Goal: Task Accomplishment & Management: Manage account settings

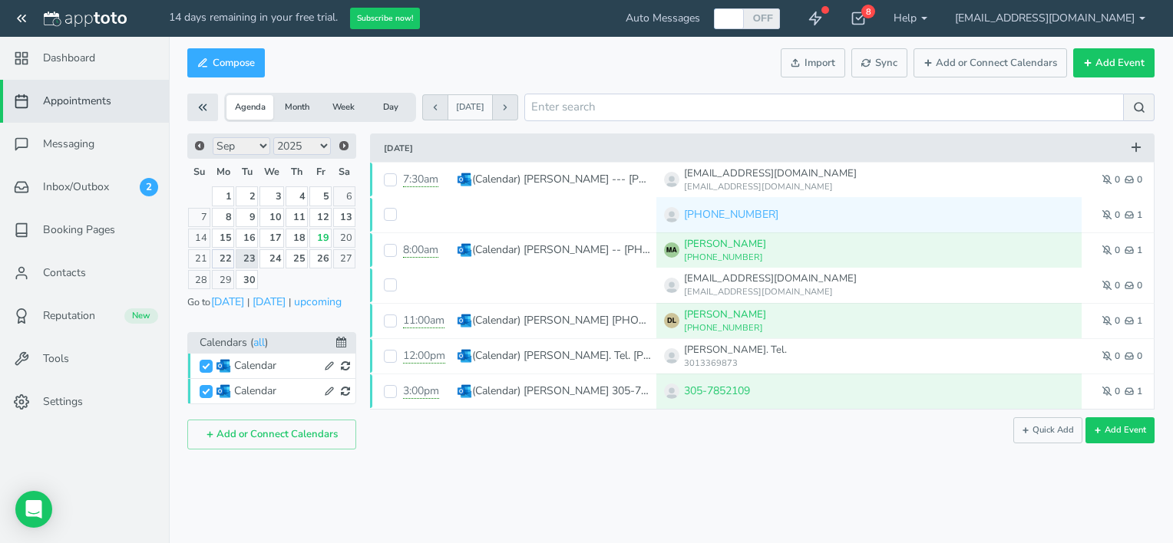
click at [229, 258] on link "22" at bounding box center [223, 258] width 23 height 19
click at [227, 258] on link "22" at bounding box center [223, 258] width 23 height 19
click at [226, 258] on link "22" at bounding box center [223, 258] width 23 height 19
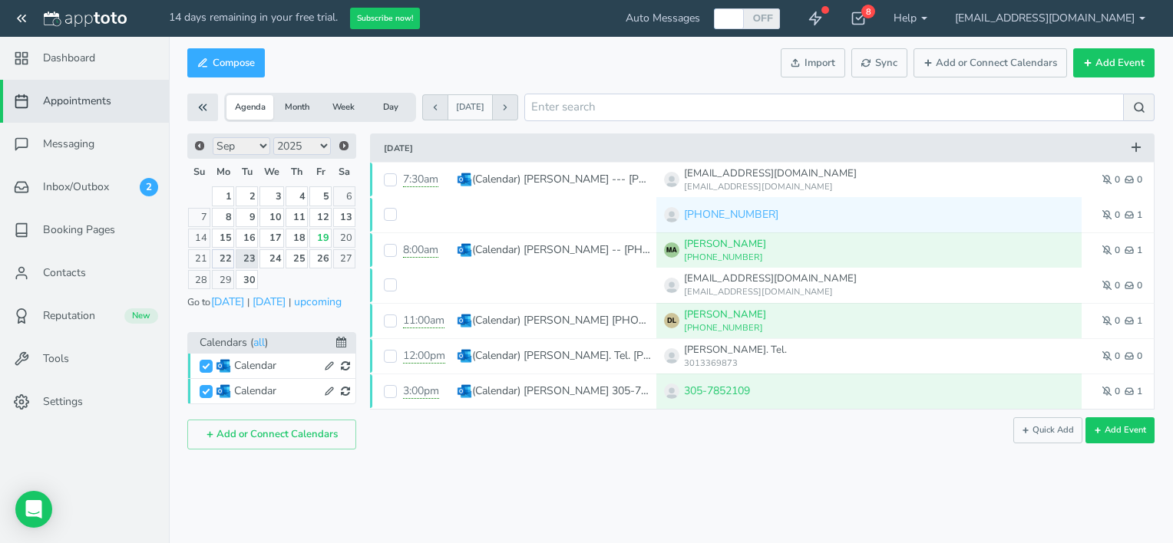
click at [225, 258] on link "22" at bounding box center [223, 258] width 23 height 19
click at [286, 294] on button "[DATE]" at bounding box center [269, 302] width 35 height 16
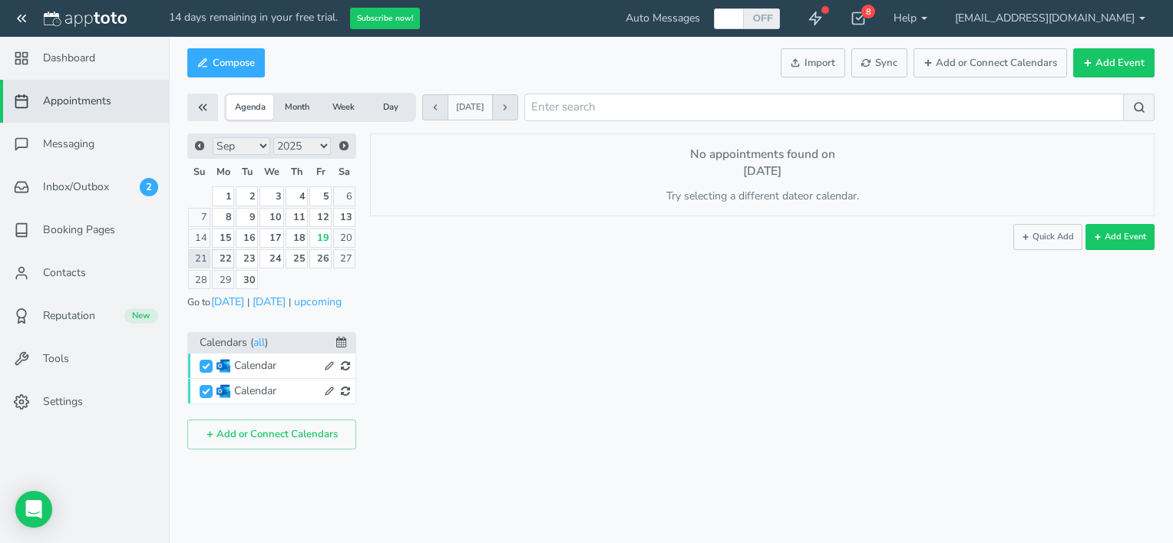
click at [223, 256] on link "22" at bounding box center [223, 258] width 23 height 19
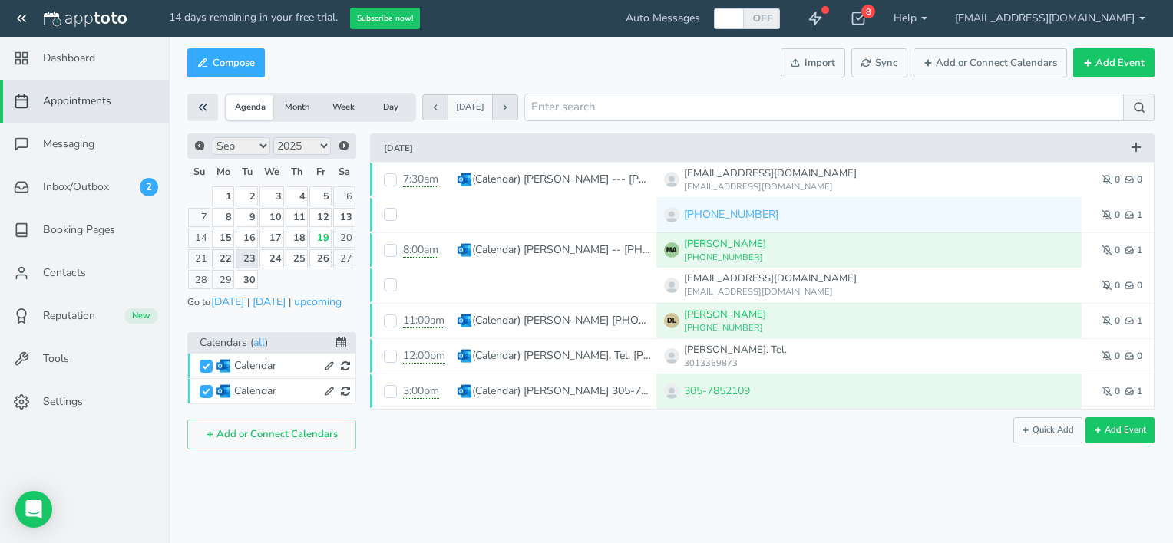
click at [218, 256] on link "22" at bounding box center [223, 258] width 23 height 19
click at [227, 261] on link "22" at bounding box center [223, 258] width 23 height 19
click at [292, 434] on button "Add or Connect Calendars" at bounding box center [271, 435] width 169 height 30
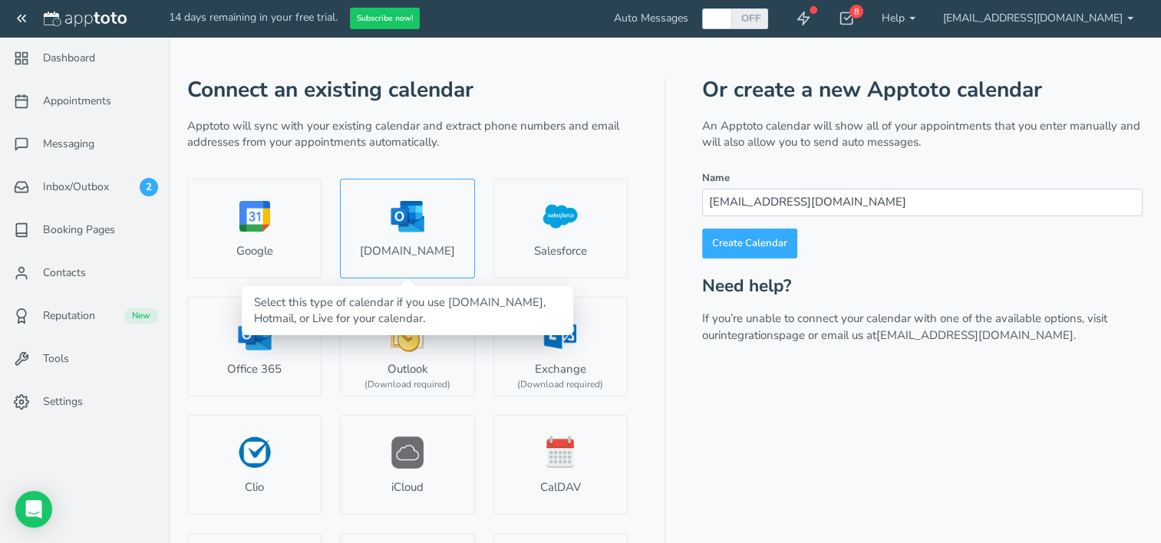
click at [390, 234] on link "[DOMAIN_NAME]" at bounding box center [407, 229] width 134 height 100
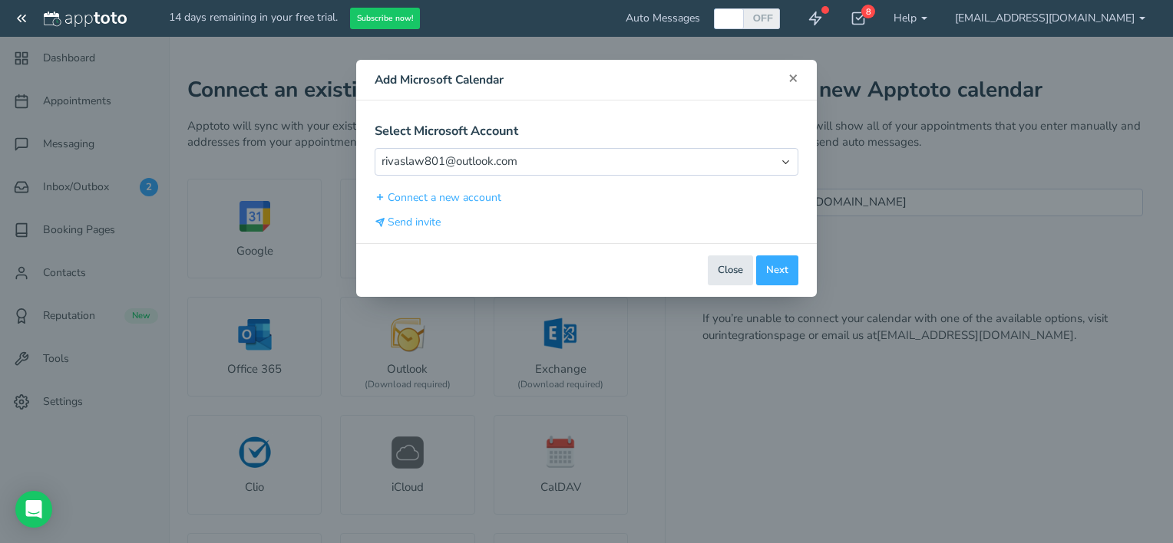
click at [792, 83] on span "×" at bounding box center [793, 77] width 10 height 21
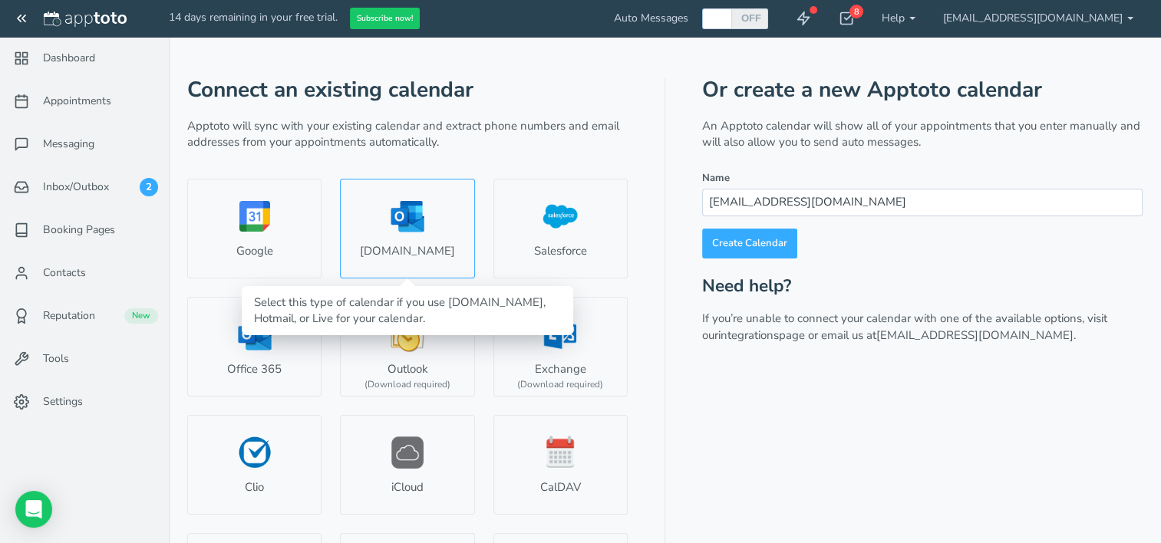
click at [424, 242] on link "[DOMAIN_NAME]" at bounding box center [407, 229] width 134 height 100
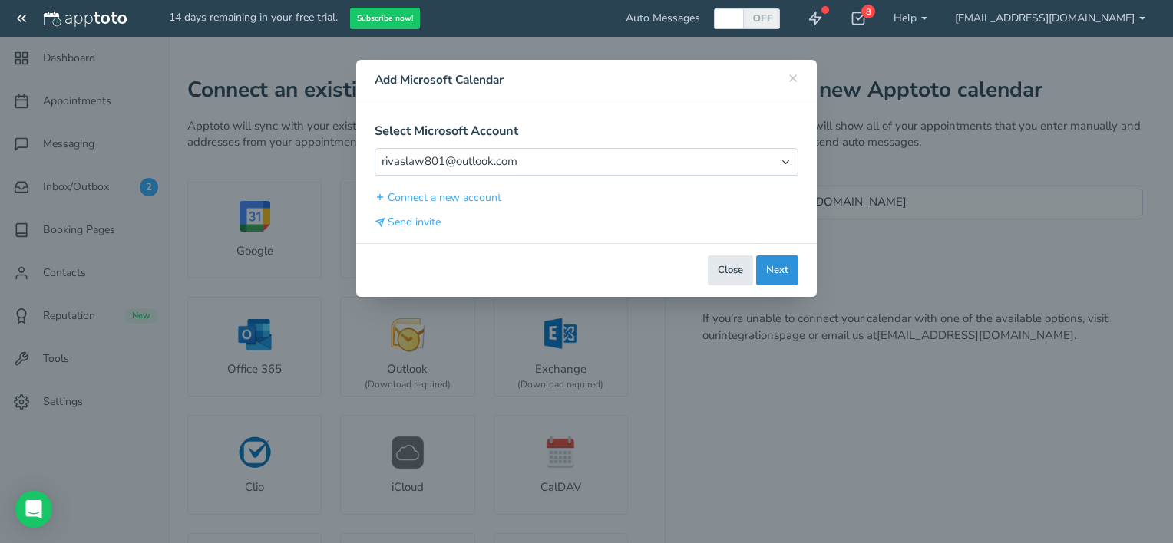
click at [783, 279] on button "Next" at bounding box center [777, 271] width 42 height 30
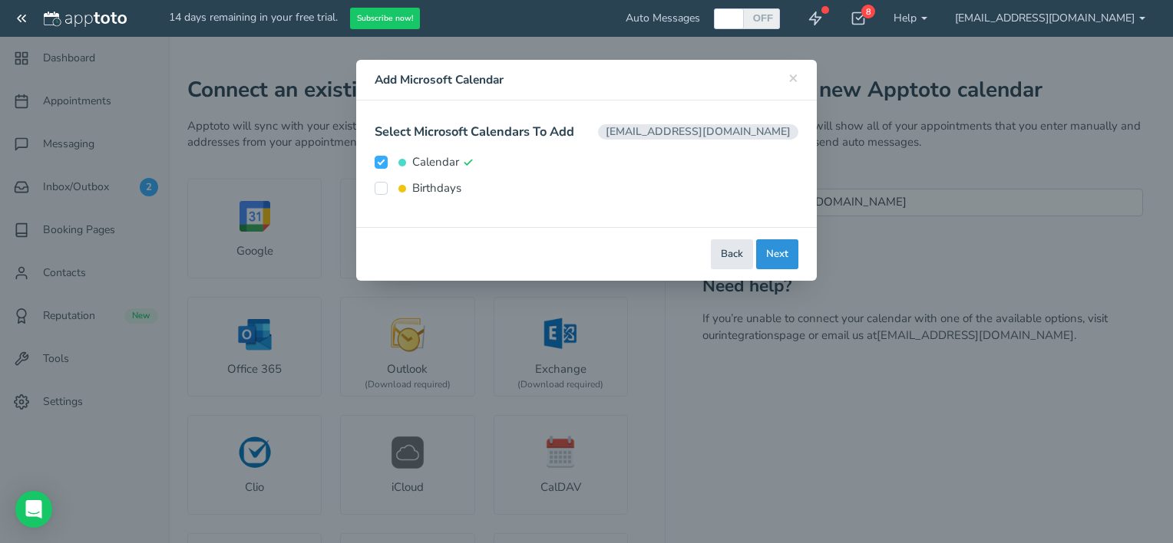
click at [783, 279] on div "Close Back Next Back Connect Connect Calendar" at bounding box center [586, 254] width 461 height 54
click at [777, 258] on button "Next" at bounding box center [777, 254] width 42 height 30
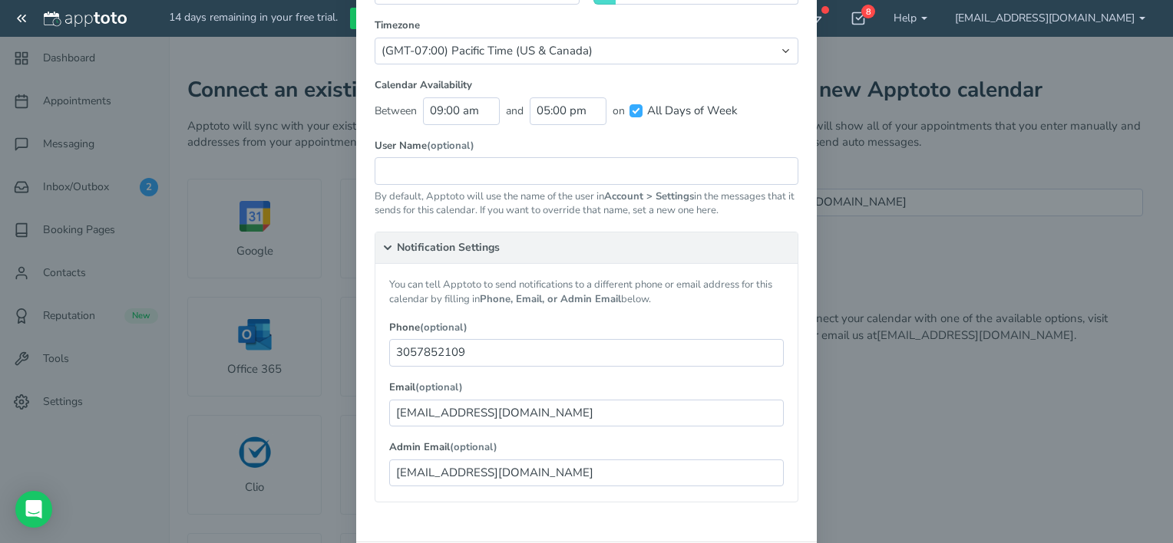
scroll to position [225, 0]
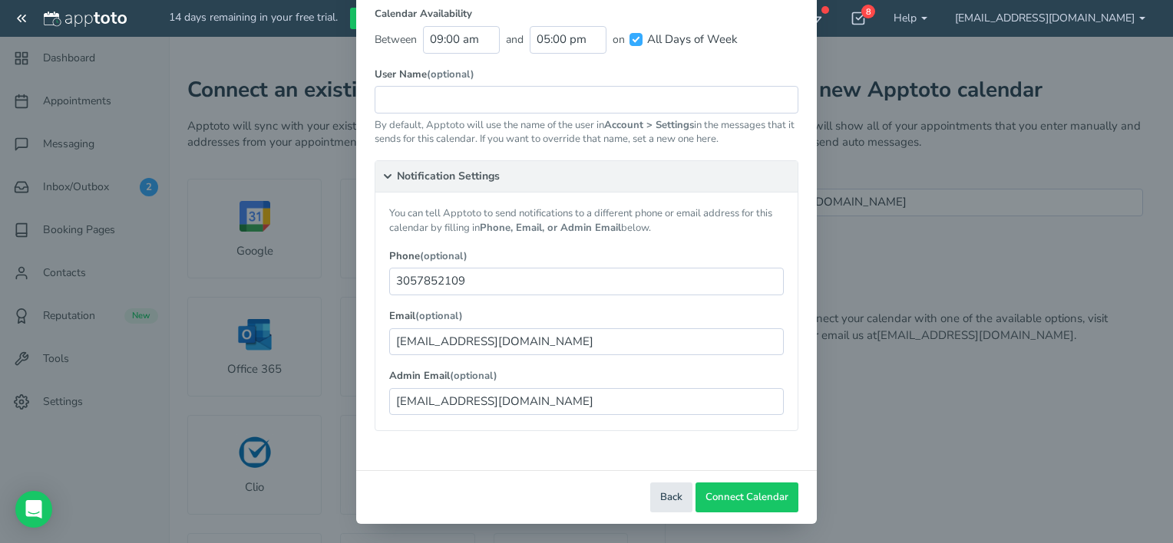
click at [910, 433] on div "× Close Add Microsoft Calendar Select Microsoft Account Select Account [EMAIL_A…" at bounding box center [586, 271] width 1173 height 543
drag, startPoint x: 258, startPoint y: 454, endPoint x: 253, endPoint y: 442, distance: 13.1
click at [256, 454] on div "× Close Add Microsoft Calendar Select Microsoft Account Select Account [EMAIL_A…" at bounding box center [586, 271] width 1173 height 543
click at [227, 439] on div "× Close Add Microsoft Calendar Select Microsoft Account Select Account [EMAIL_A…" at bounding box center [586, 271] width 1173 height 543
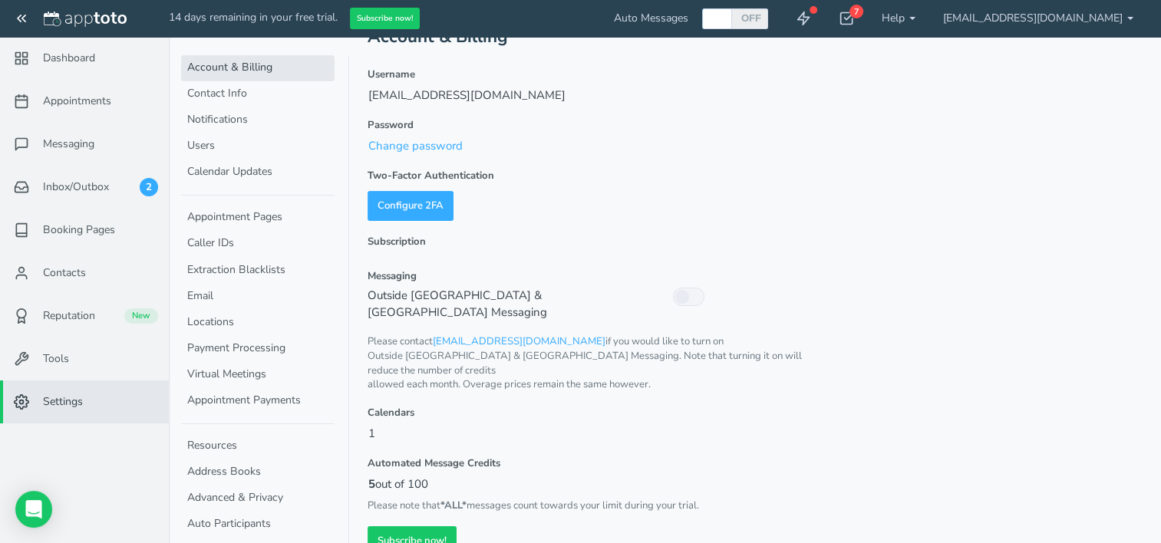
scroll to position [34, 0]
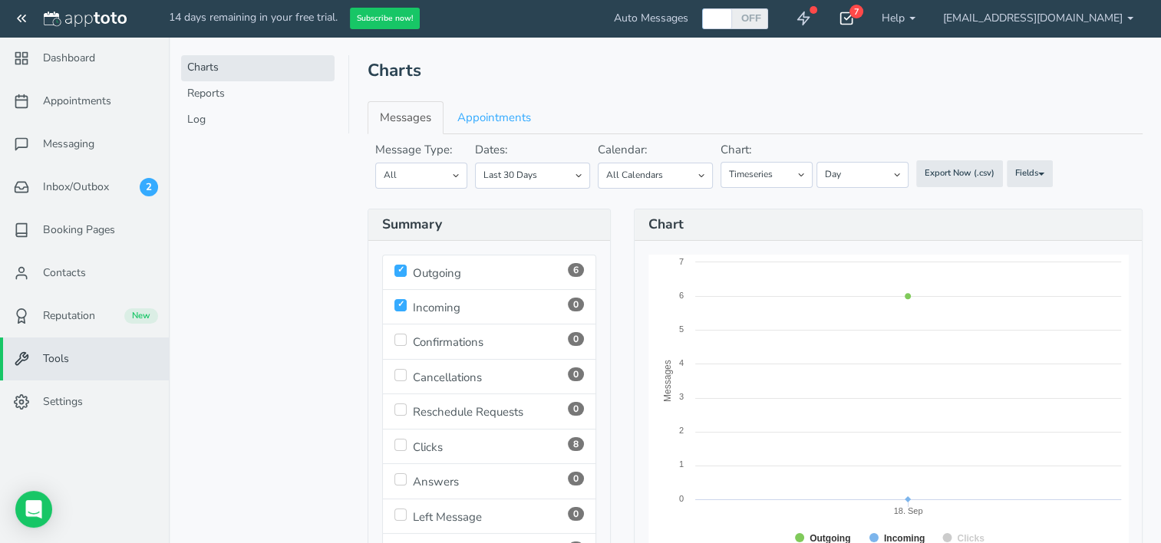
click at [853, 19] on use at bounding box center [847, 19] width 12 height 12
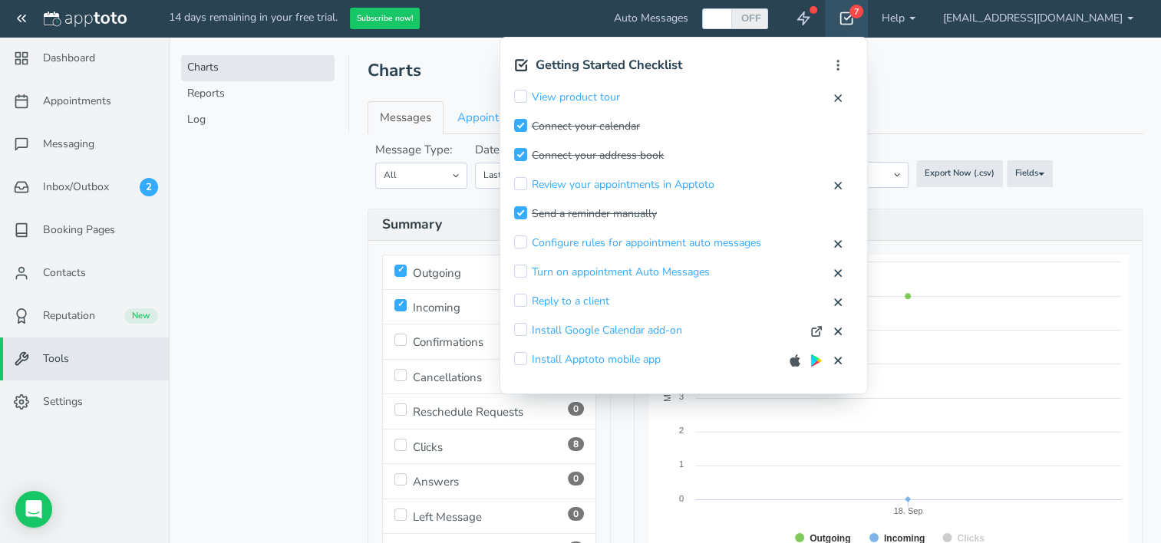
click at [772, 194] on div "14 days remaining in your free trial. Subscribe now! Auto Messages OFF ON 7 Get…" at bounding box center [580, 383] width 1161 height 767
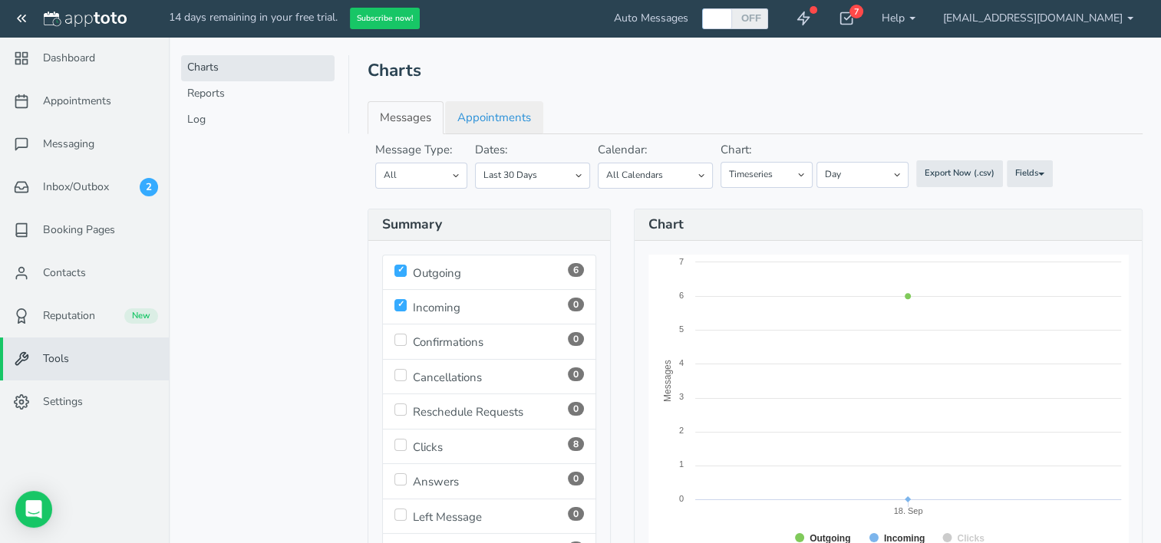
click at [489, 118] on link "Appointments" at bounding box center [494, 117] width 98 height 33
click at [71, 191] on span "Inbox/Outbox" at bounding box center [76, 187] width 66 height 15
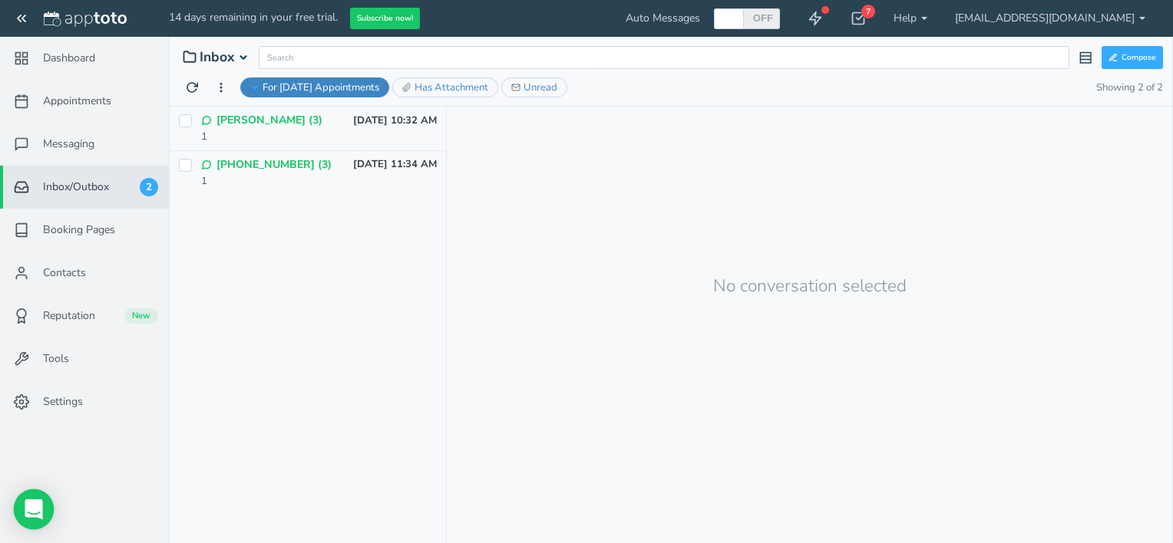
click at [35, 517] on div "Open Intercom Messenger" at bounding box center [34, 510] width 41 height 41
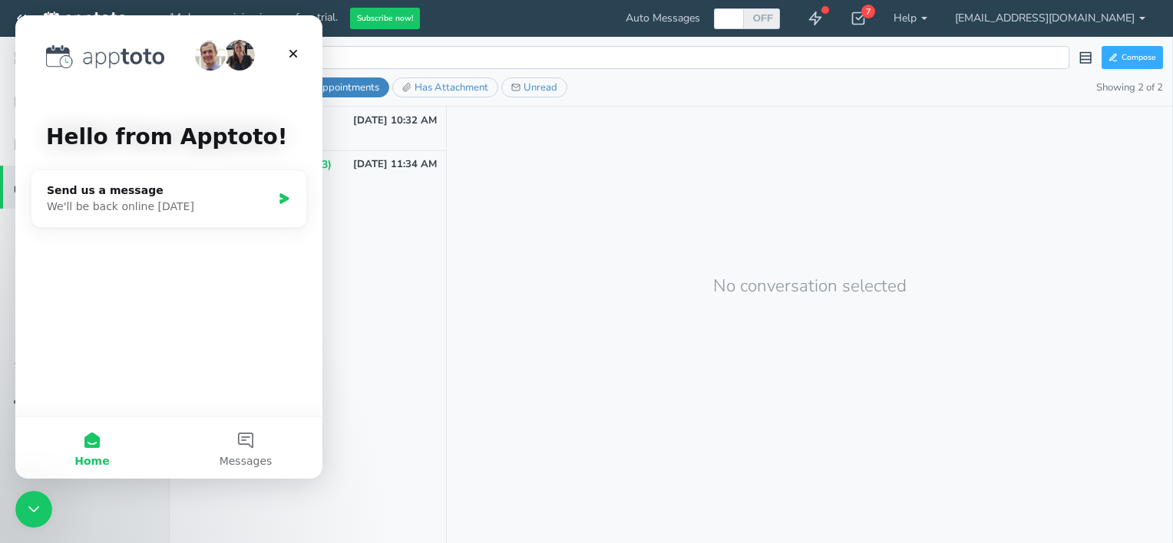
click at [35, 519] on div "Close Intercom Messenger" at bounding box center [33, 509] width 37 height 37
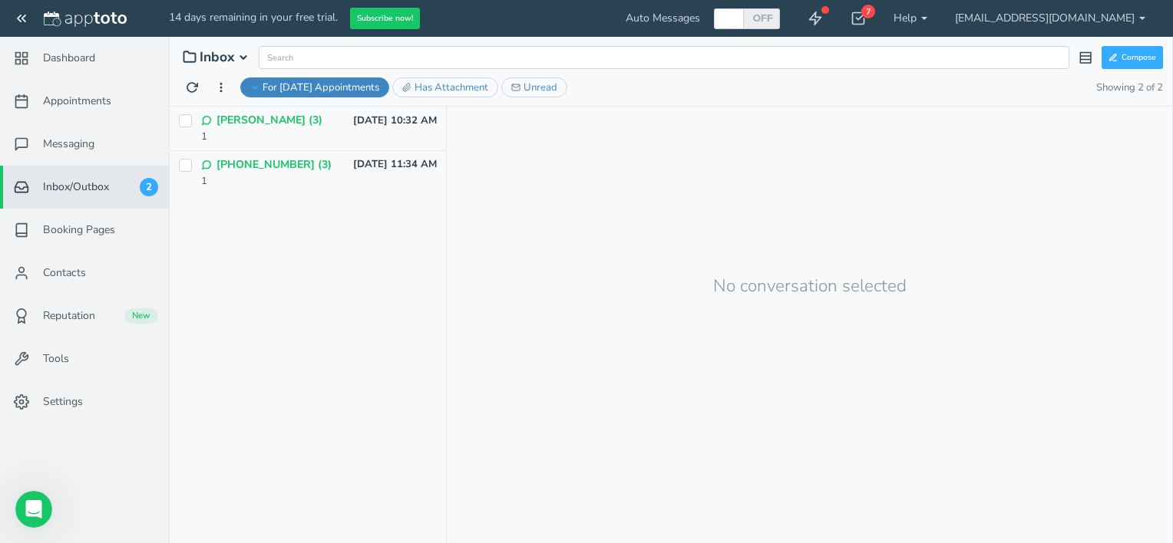
click at [801, 456] on div "No conversation selected" at bounding box center [809, 325] width 725 height 437
